Goal: Check status: Check status

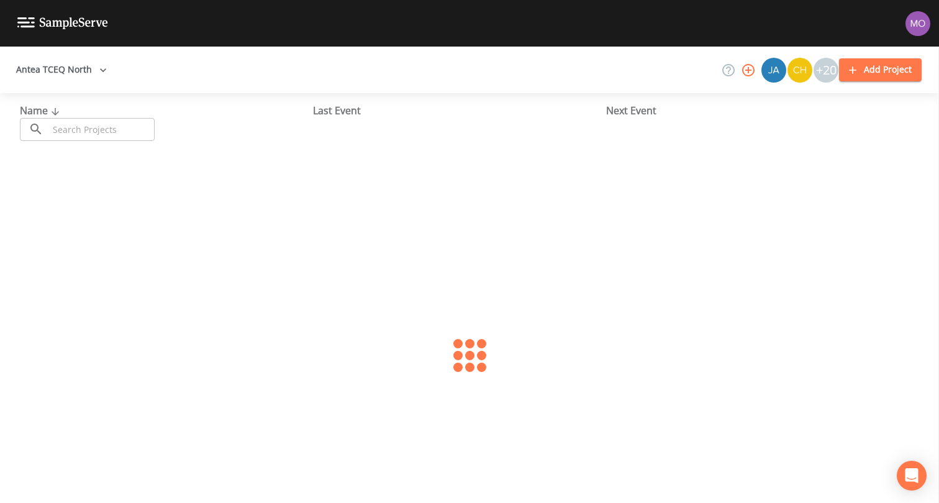
click at [101, 130] on input "text" at bounding box center [101, 129] width 106 height 23
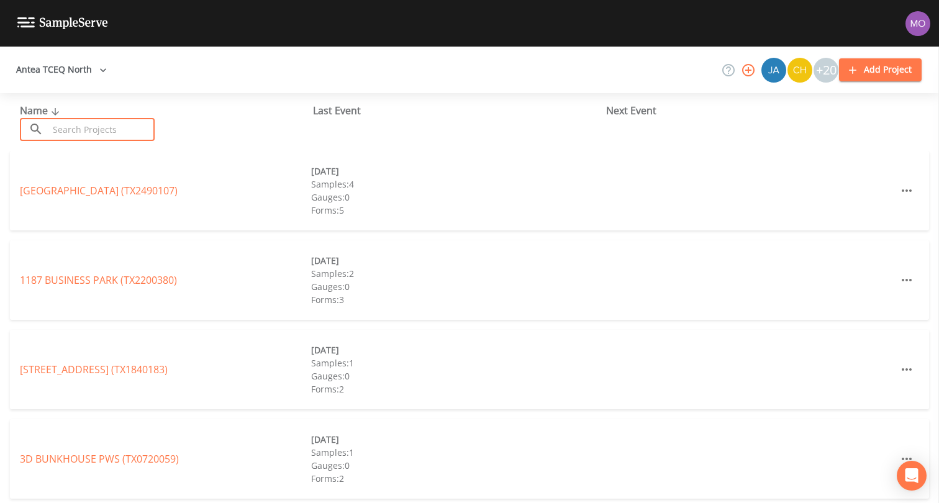
paste input "TX1390014"
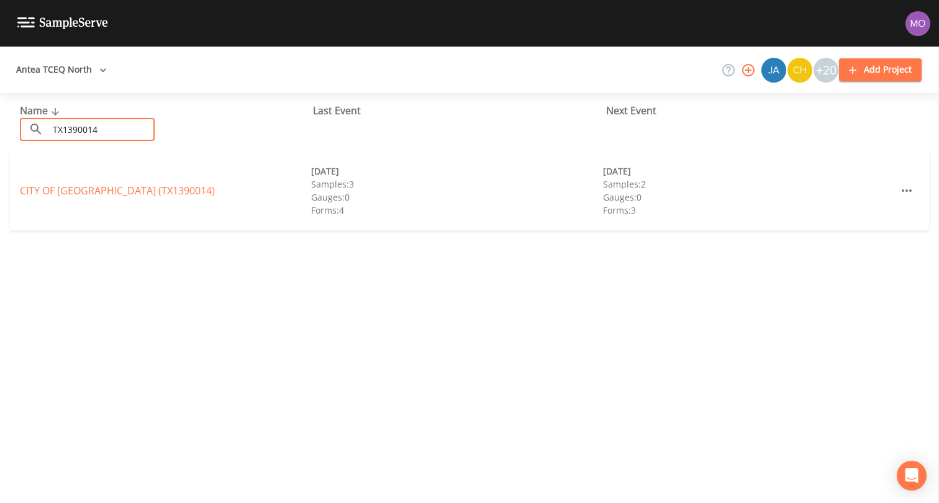
type input "TX1390014"
click at [78, 193] on link "CITY OF [GEOGRAPHIC_DATA] (TX1390014)" at bounding box center [117, 191] width 195 height 14
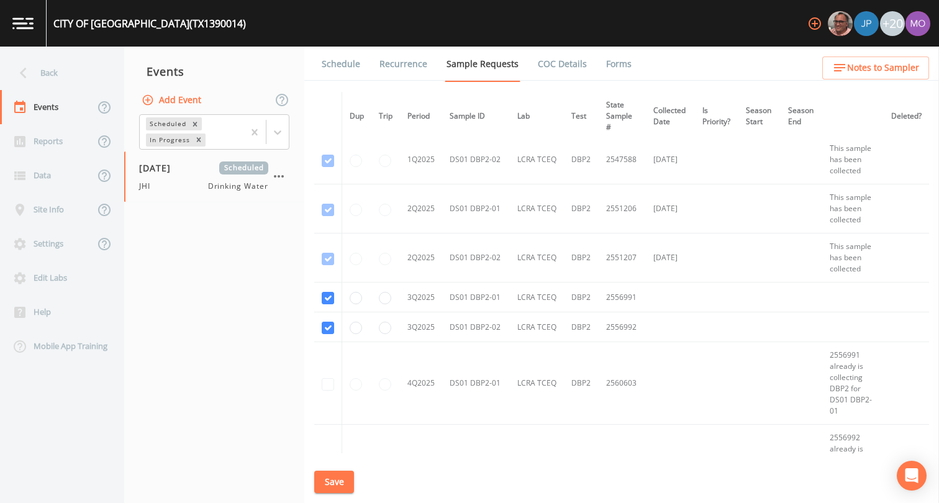
scroll to position [547, 0]
